Goal: Task Accomplishment & Management: Manage account settings

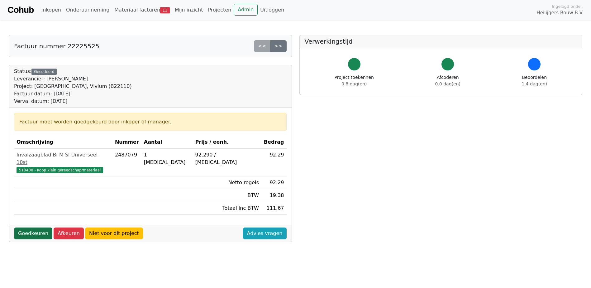
click at [29, 228] on link "Goedkeuren" at bounding box center [33, 234] width 38 height 12
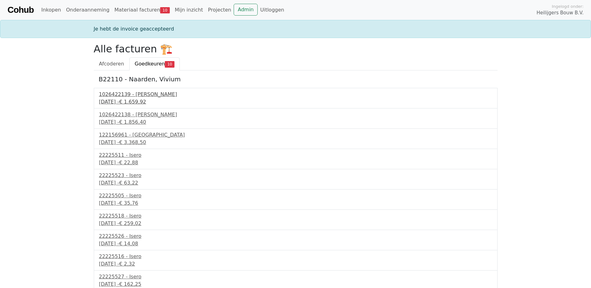
click at [142, 99] on div "16 september 2025 - € 1.659,92" at bounding box center [295, 101] width 393 height 7
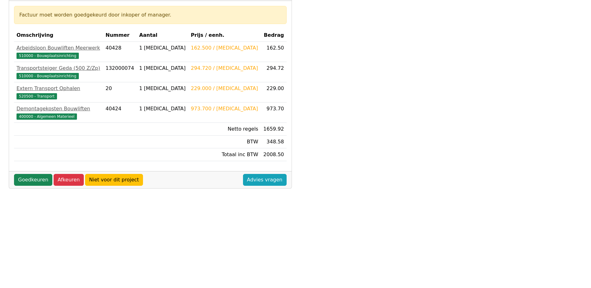
scroll to position [156, 0]
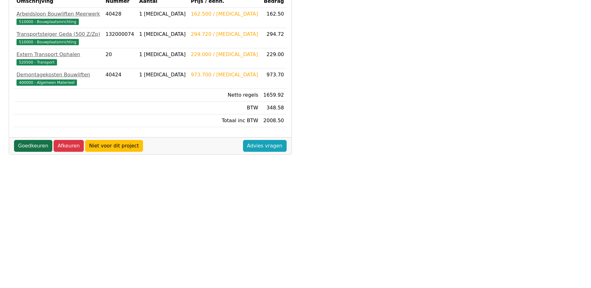
click at [34, 144] on link "Goedkeuren" at bounding box center [33, 146] width 38 height 12
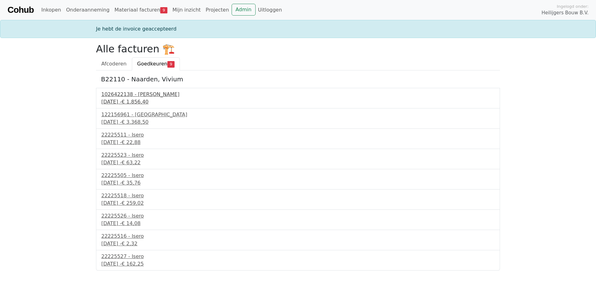
click at [118, 98] on div "1026422138 - Boels Verhuur" at bounding box center [297, 94] width 393 height 7
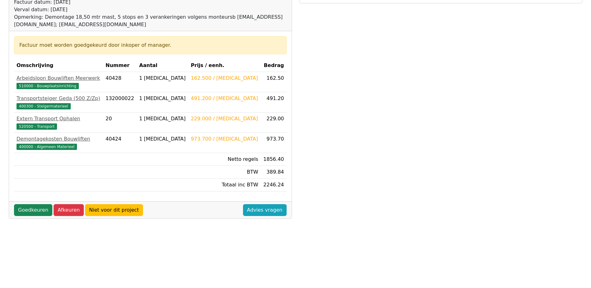
scroll to position [94, 0]
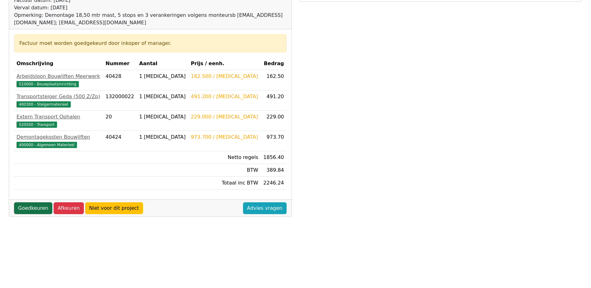
click at [33, 205] on link "Goedkeuren" at bounding box center [33, 208] width 38 height 12
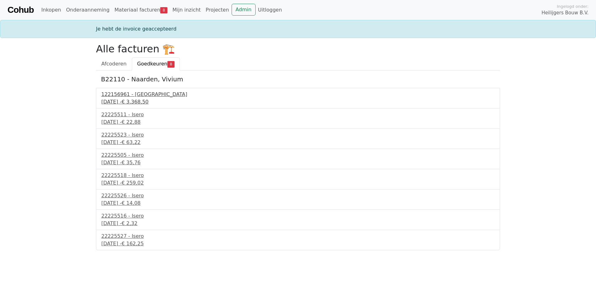
click at [133, 101] on div "16 september 2025 - € 3.368,50" at bounding box center [297, 101] width 393 height 7
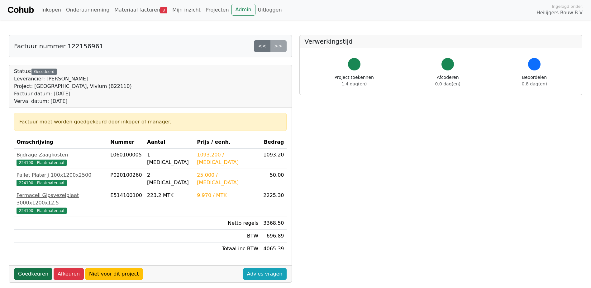
click at [34, 268] on link "Goedkeuren" at bounding box center [33, 274] width 38 height 12
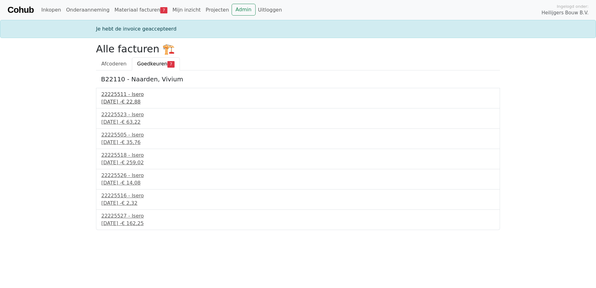
click at [140, 102] on div "16 september 2025 - € 22,88" at bounding box center [297, 101] width 393 height 7
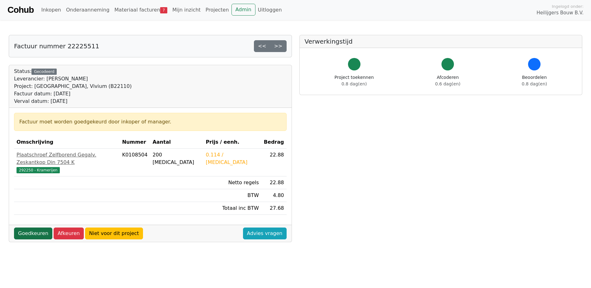
click at [37, 228] on link "Goedkeuren" at bounding box center [33, 234] width 38 height 12
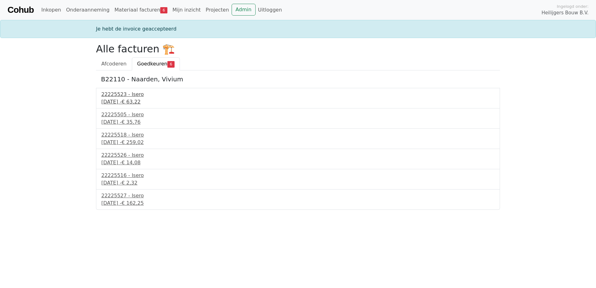
click at [118, 103] on div "[DATE] - € 63,22" at bounding box center [297, 101] width 393 height 7
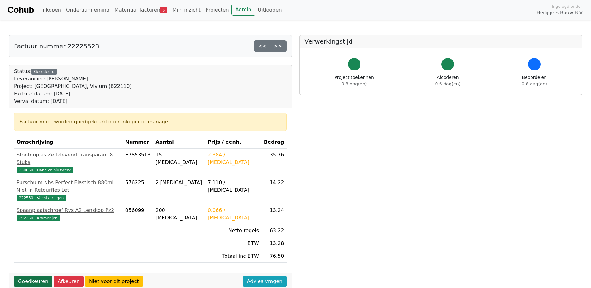
click at [22, 276] on link "Goedkeuren" at bounding box center [33, 282] width 38 height 12
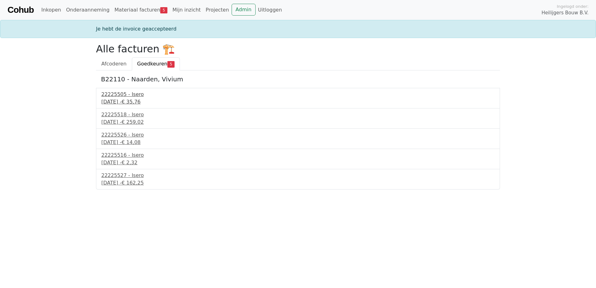
click at [136, 98] on div "22225505 - Isero" at bounding box center [297, 94] width 393 height 7
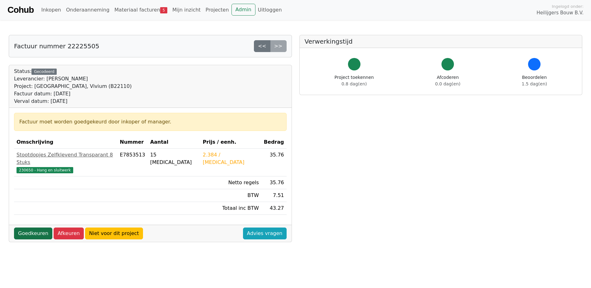
click at [35, 229] on link "Goedkeuren" at bounding box center [33, 234] width 38 height 12
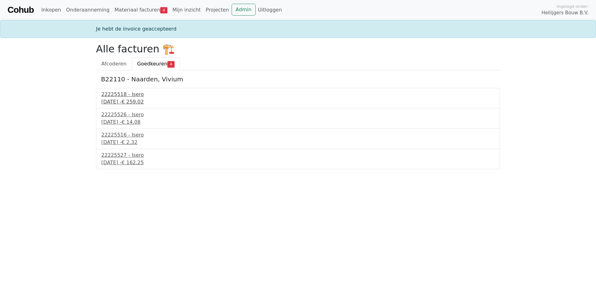
click at [116, 99] on div "[DATE] - € 259,02" at bounding box center [297, 101] width 393 height 7
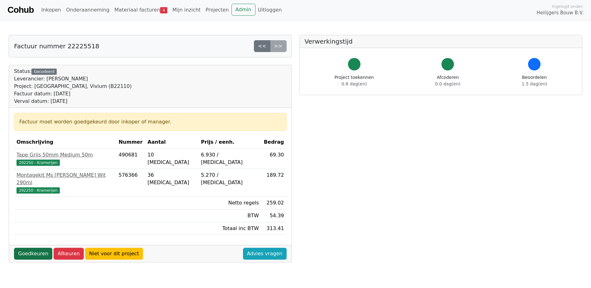
click at [27, 248] on link "Goedkeuren" at bounding box center [33, 254] width 38 height 12
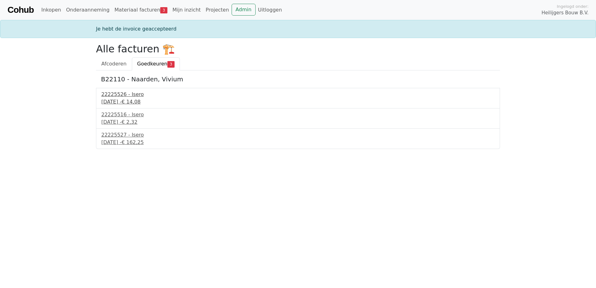
click at [115, 93] on div "22225526 - Isero" at bounding box center [297, 94] width 393 height 7
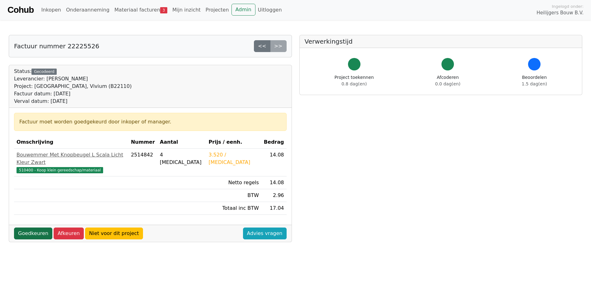
click at [32, 228] on link "Goedkeuren" at bounding box center [33, 234] width 38 height 12
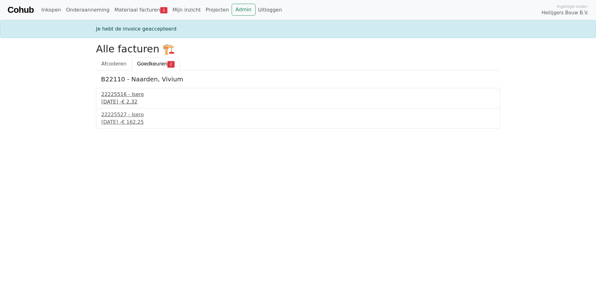
click at [118, 99] on div "16 september 2025 - € 2,32" at bounding box center [297, 101] width 393 height 7
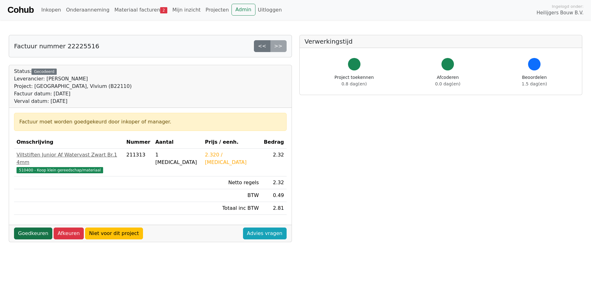
click at [36, 228] on link "Goedkeuren" at bounding box center [33, 234] width 38 height 12
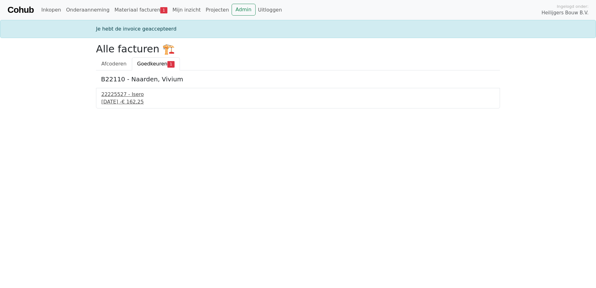
click at [118, 97] on div "22225527 - Isero" at bounding box center [297, 94] width 393 height 7
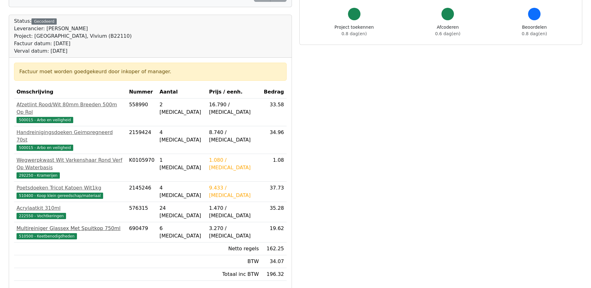
scroll to position [62, 0]
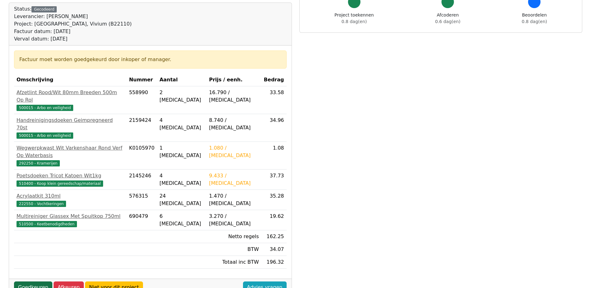
click at [20, 282] on link "Goedkeuren" at bounding box center [33, 288] width 38 height 12
